Goal: Find specific page/section: Find specific page/section

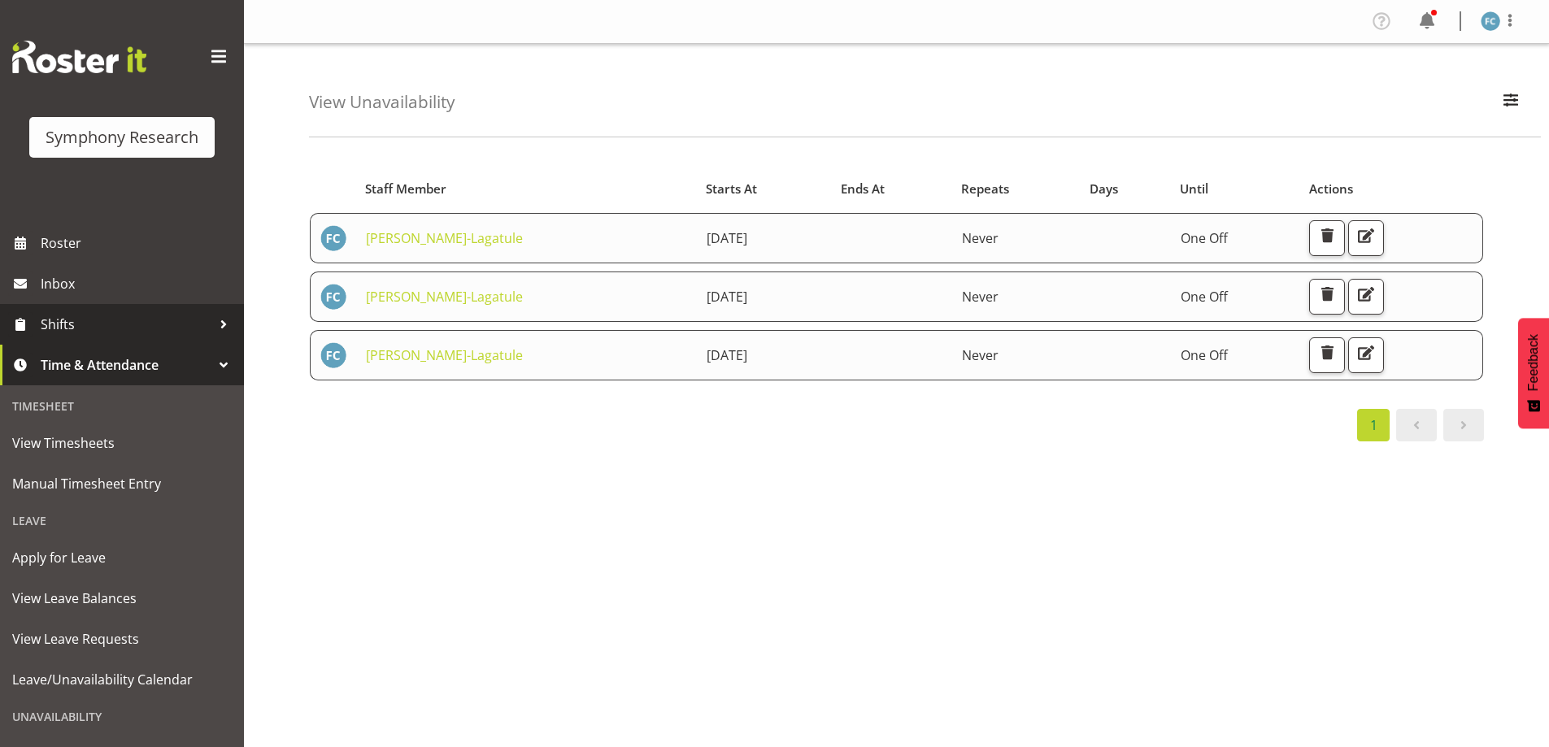
click at [211, 324] on div at bounding box center [223, 324] width 24 height 24
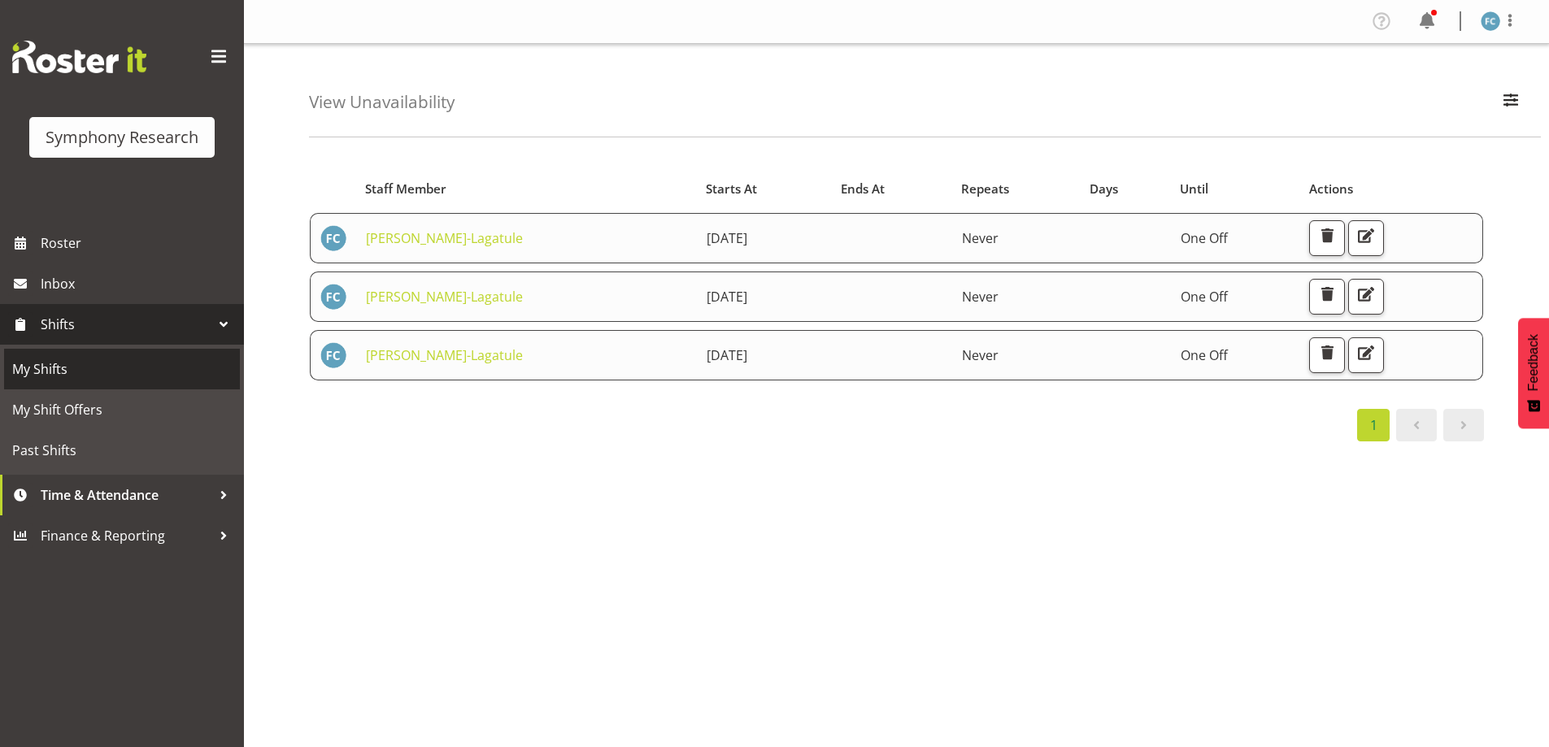
click at [185, 369] on span "My Shifts" at bounding box center [121, 369] width 219 height 24
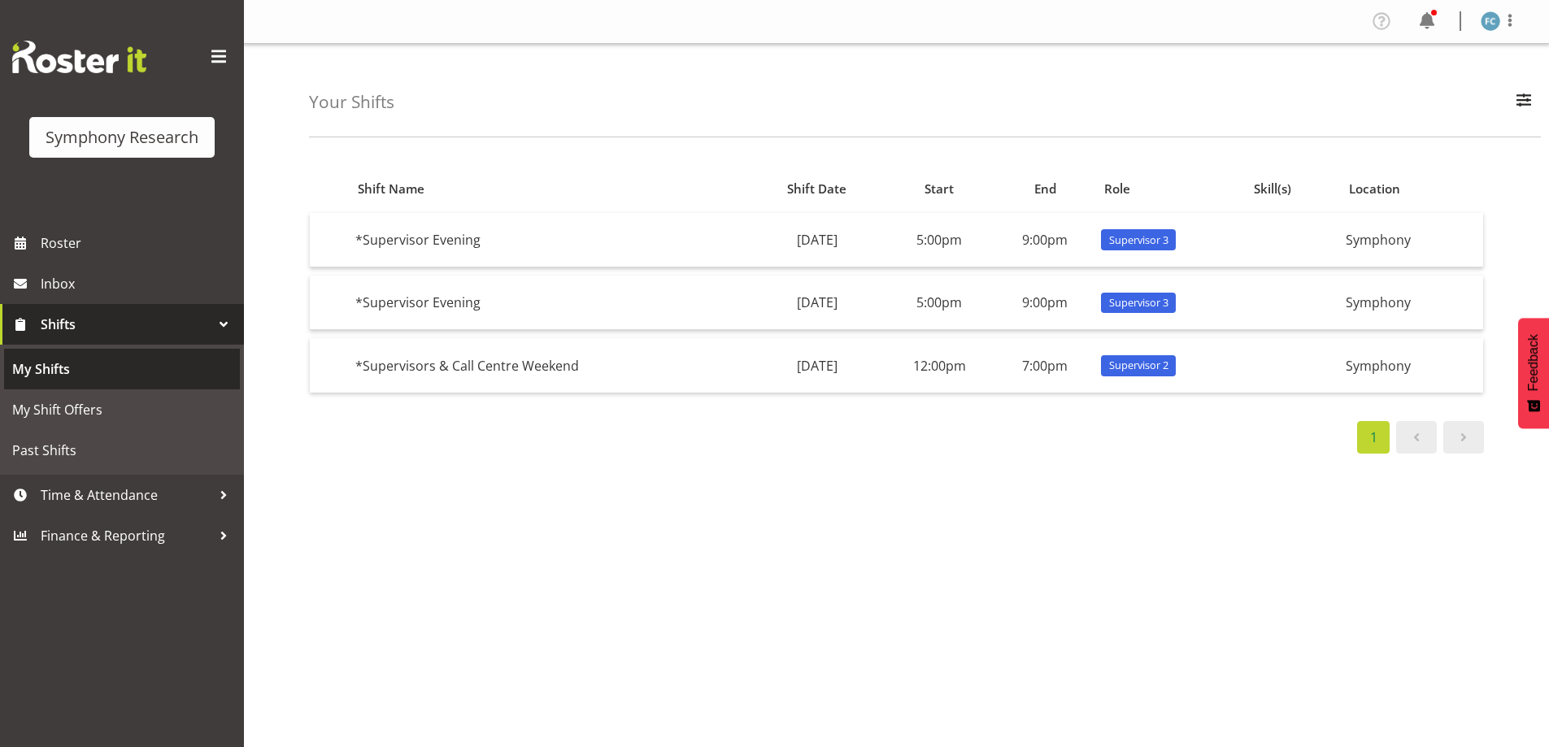
click at [181, 370] on span "My Shifts" at bounding box center [121, 369] width 219 height 24
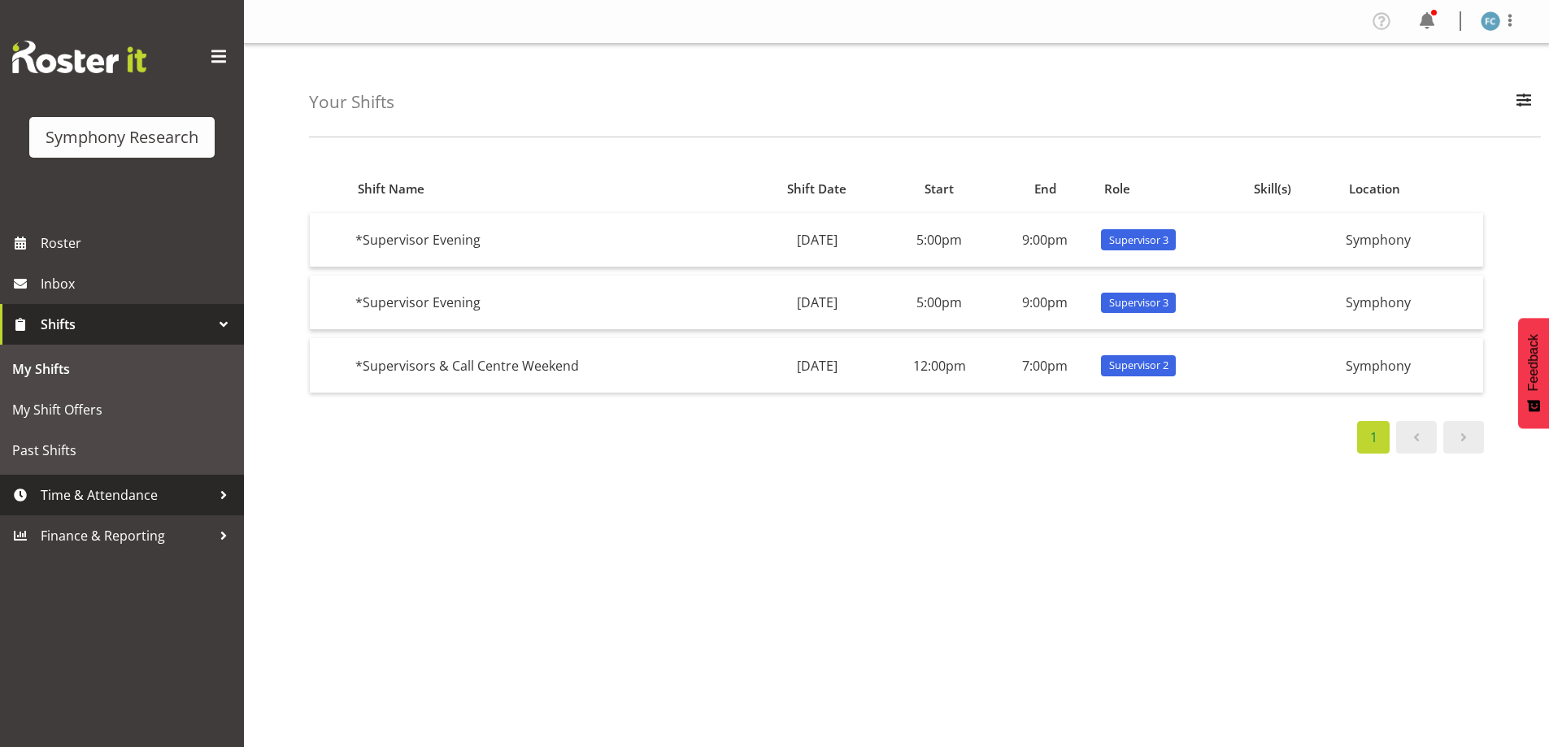
click at [219, 496] on div at bounding box center [223, 495] width 24 height 24
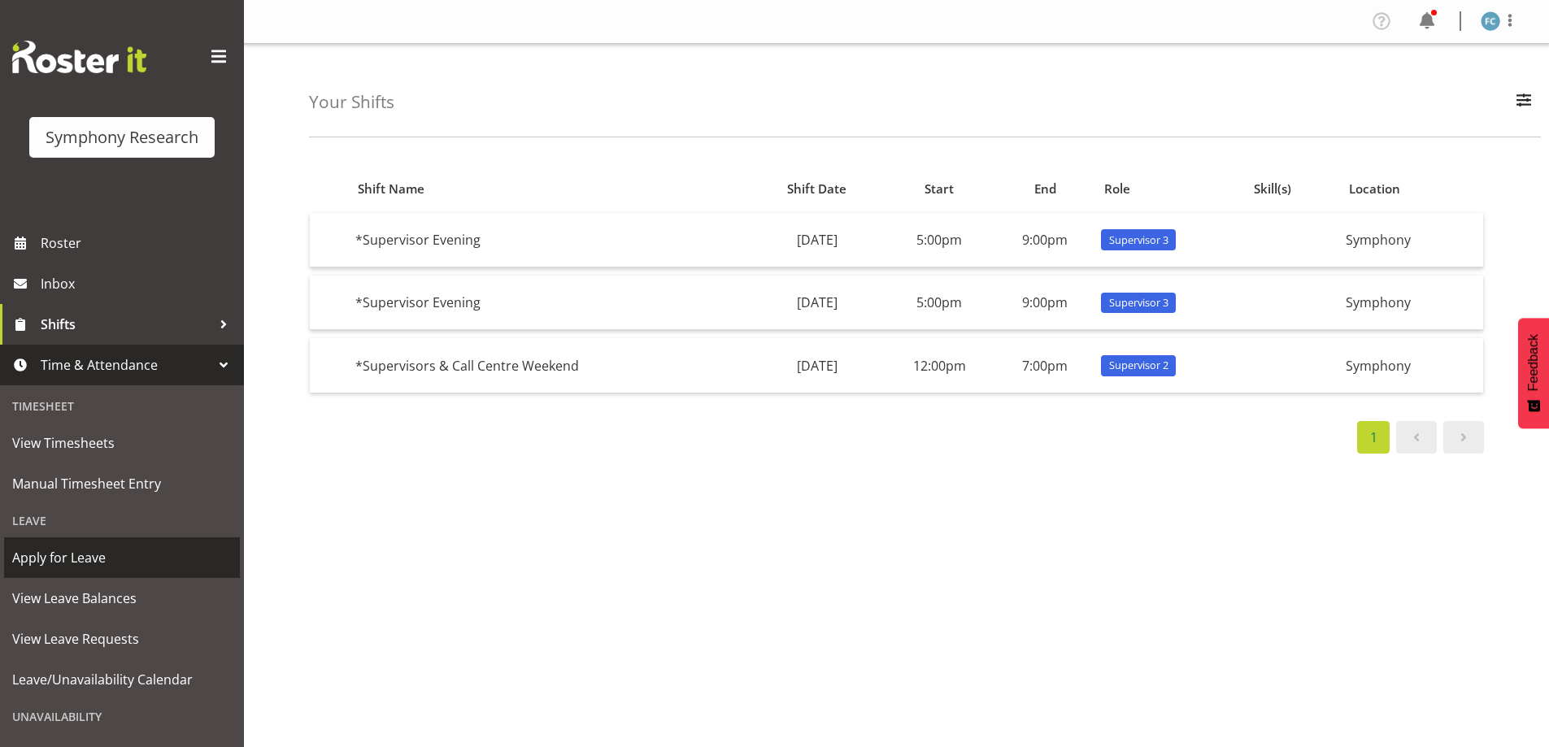
scroll to position [112, 0]
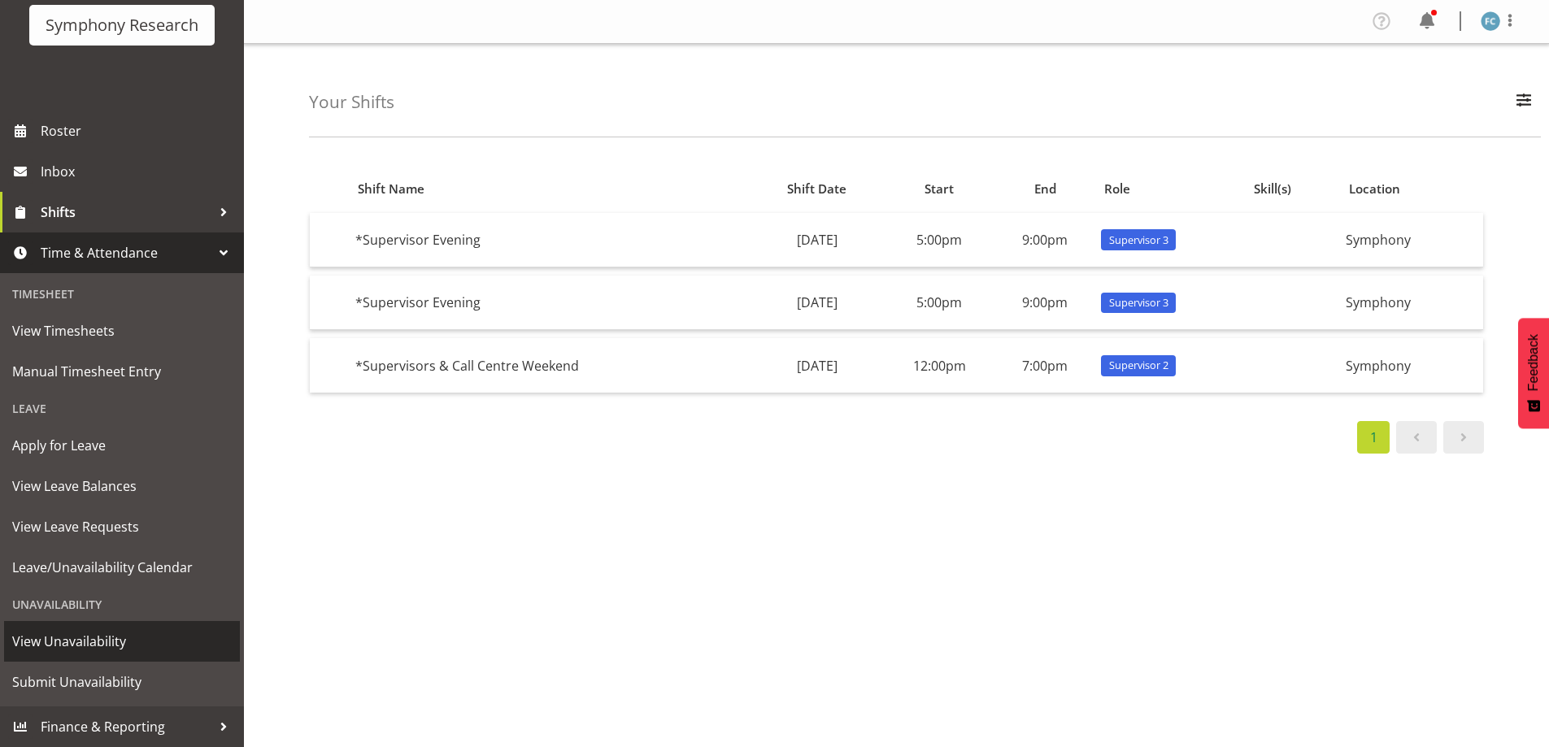
click at [133, 633] on span "View Unavailability" at bounding box center [121, 641] width 219 height 24
